Goal: Subscribe to service/newsletter

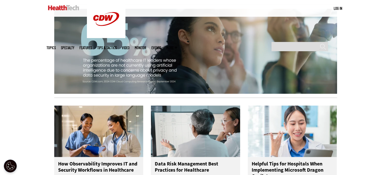
scroll to position [617, 0]
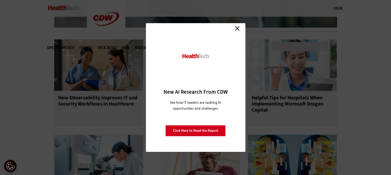
click at [234, 29] on link "Close" at bounding box center [237, 28] width 8 height 8
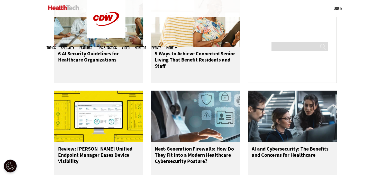
scroll to position [231, 0]
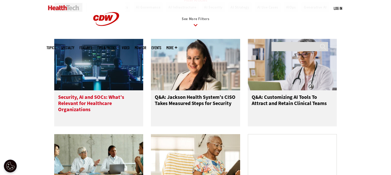
click at [98, 99] on h3 "Security, AI and SOCs: What’s Relevant for Healthcare Organizations" at bounding box center [98, 104] width 81 height 21
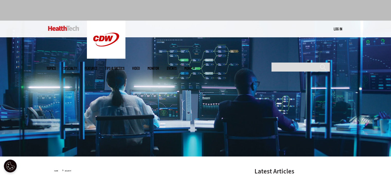
scroll to position [154, 0]
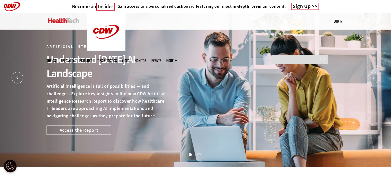
click at [339, 20] on link "Log in" at bounding box center [338, 21] width 8 height 5
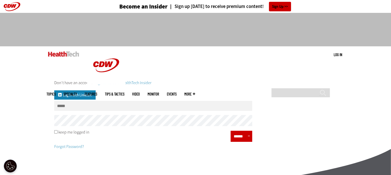
click at [239, 137] on input "******" at bounding box center [239, 135] width 15 height 7
click at [162, 141] on p "Forgot Password?" at bounding box center [153, 144] width 198 height 12
click at [121, 81] on link "Register to be a HealthTech Insider" at bounding box center [123, 82] width 58 height 5
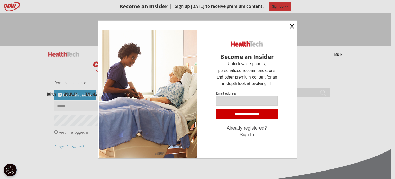
click at [248, 99] on input "Email Address" at bounding box center [247, 100] width 62 height 10
type input "**********"
click at [263, 113] on input "**********" at bounding box center [247, 113] width 62 height 9
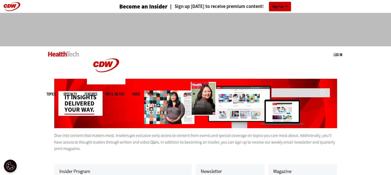
click at [337, 55] on link "Log in" at bounding box center [338, 54] width 8 height 5
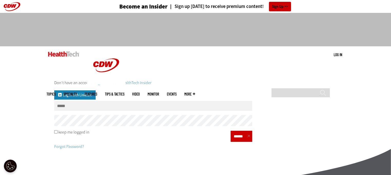
click at [321, 117] on div "Don't have an account? Register to be a HealthTech Insider Log in with Linkedin…" at bounding box center [196, 114] width 298 height 95
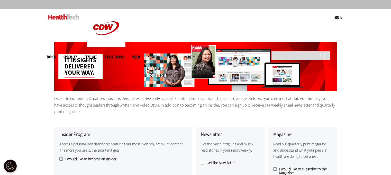
scroll to position [103, 0]
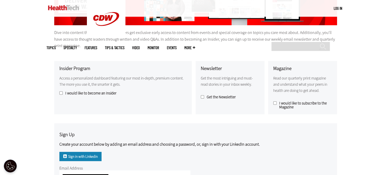
click at [277, 103] on label "I would like to subscribe to the Magazine" at bounding box center [302, 105] width 59 height 8
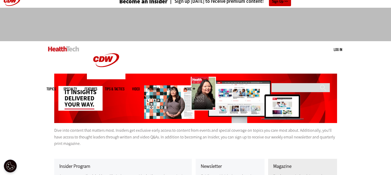
scroll to position [0, 0]
